Goal: Navigation & Orientation: Find specific page/section

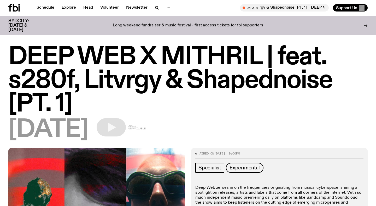
scroll to position [129, 0]
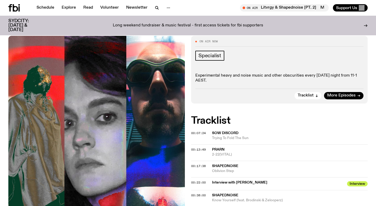
scroll to position [187, 0]
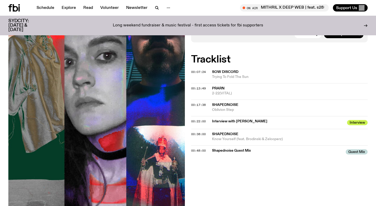
scroll to position [73, 0]
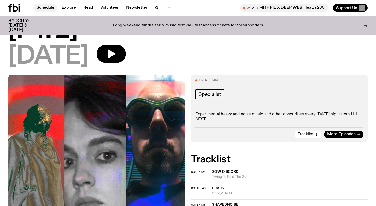
click at [45, 7] on link "Schedule" at bounding box center [45, 7] width 24 height 7
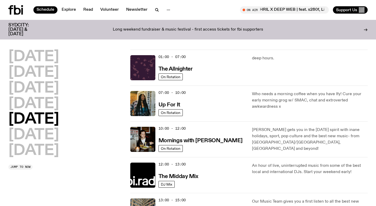
click at [11, 10] on icon at bounding box center [15, 9] width 15 height 9
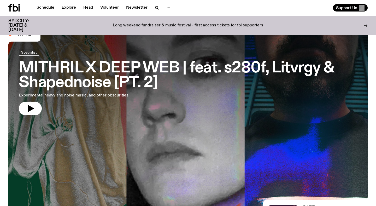
scroll to position [13, 0]
